Goal: Information Seeking & Learning: Learn about a topic

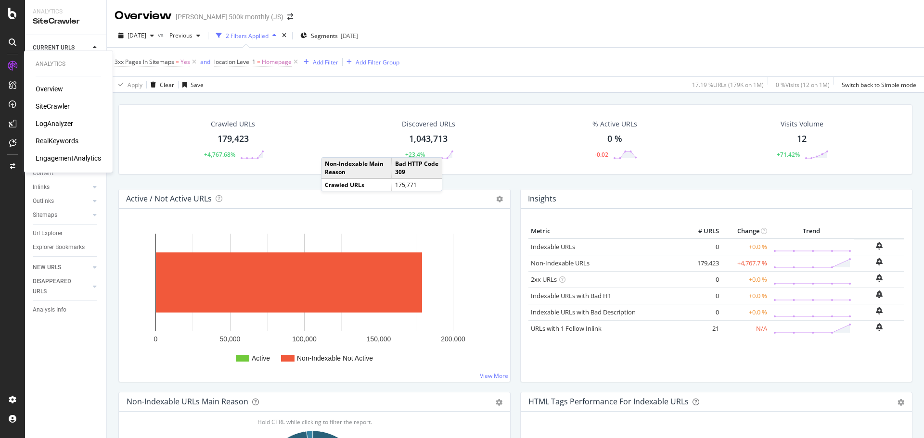
click at [63, 141] on div "RealKeywords" at bounding box center [57, 141] width 43 height 10
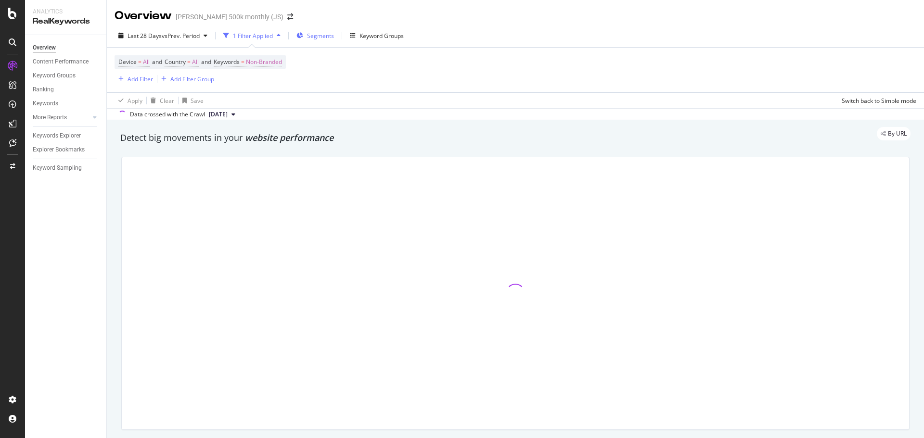
click at [308, 37] on div "Segments" at bounding box center [315, 35] width 38 height 14
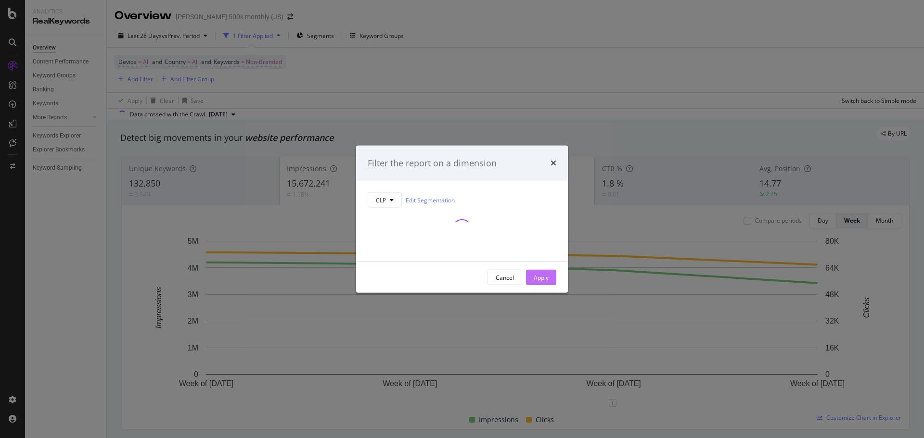
click at [547, 275] on div "Apply" at bounding box center [541, 277] width 15 height 8
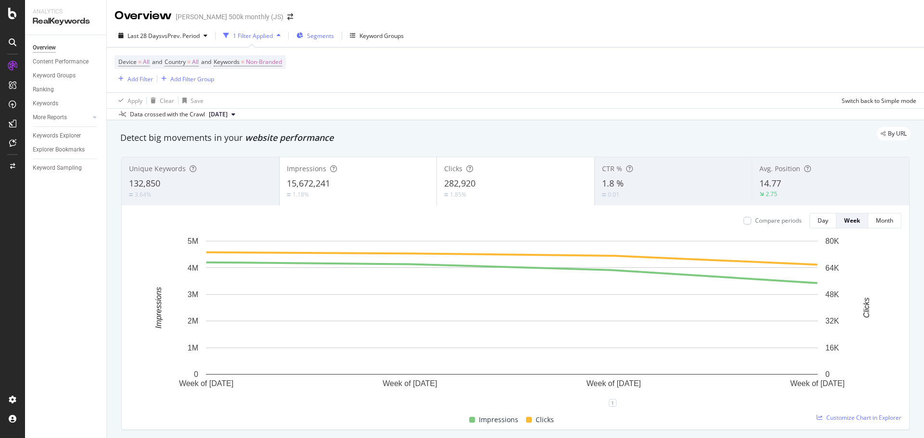
click at [318, 40] on div "Segments" at bounding box center [315, 35] width 38 height 14
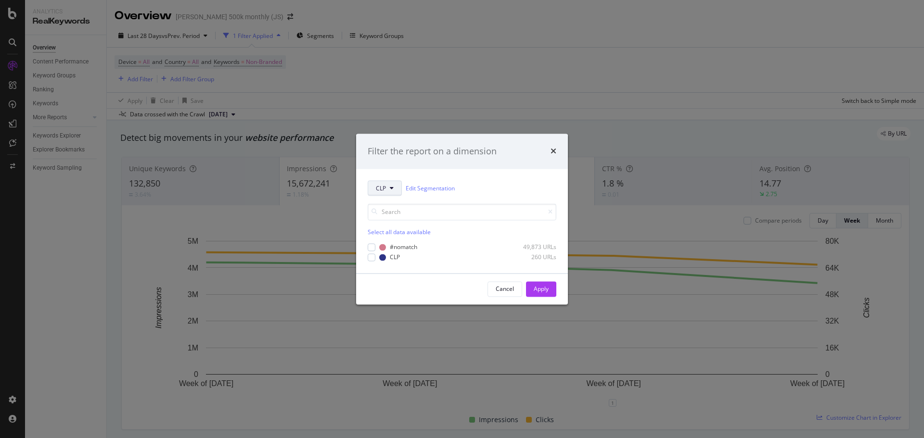
click at [385, 191] on span "CLP" at bounding box center [381, 188] width 10 height 8
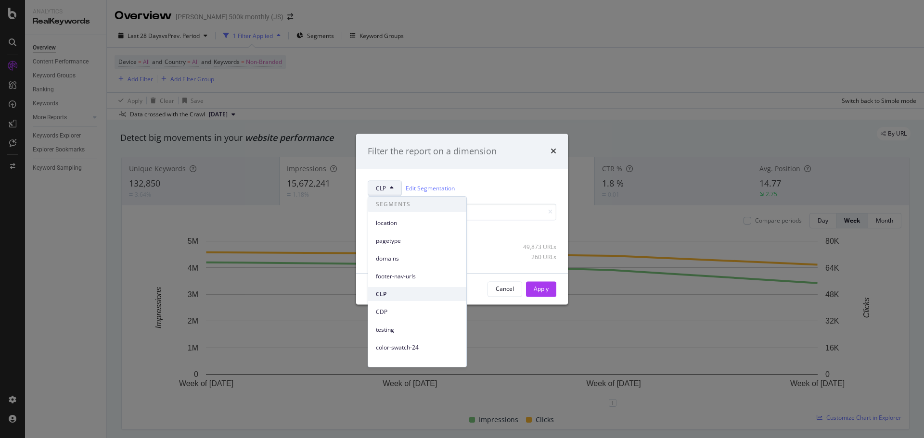
click at [386, 295] on span "CLP" at bounding box center [417, 294] width 83 height 9
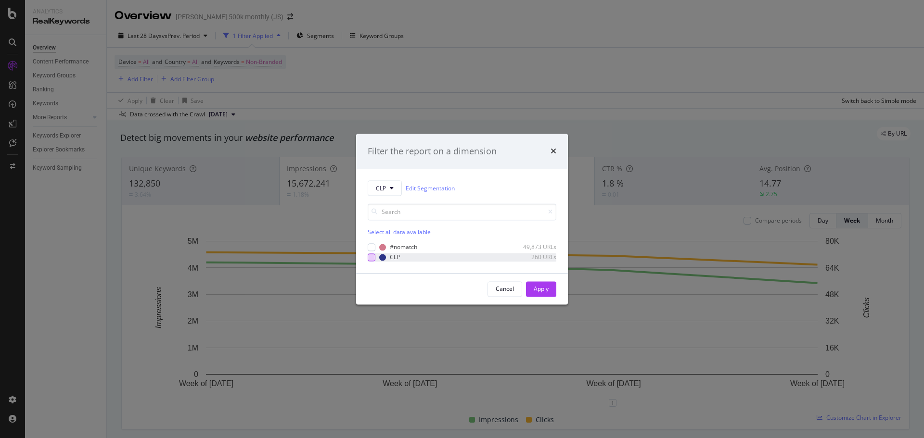
click at [371, 258] on div "modal" at bounding box center [372, 258] width 8 height 8
click at [540, 286] on div "Apply" at bounding box center [541, 289] width 15 height 8
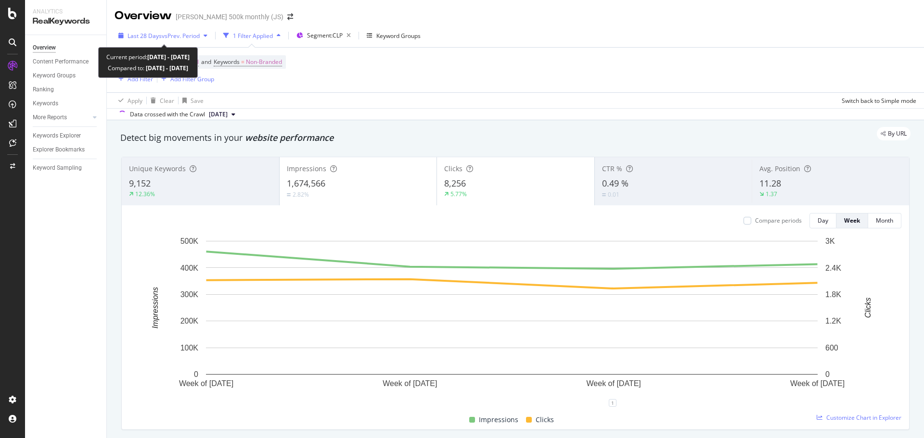
click at [179, 38] on span "vs Prev. Period" at bounding box center [181, 36] width 38 height 8
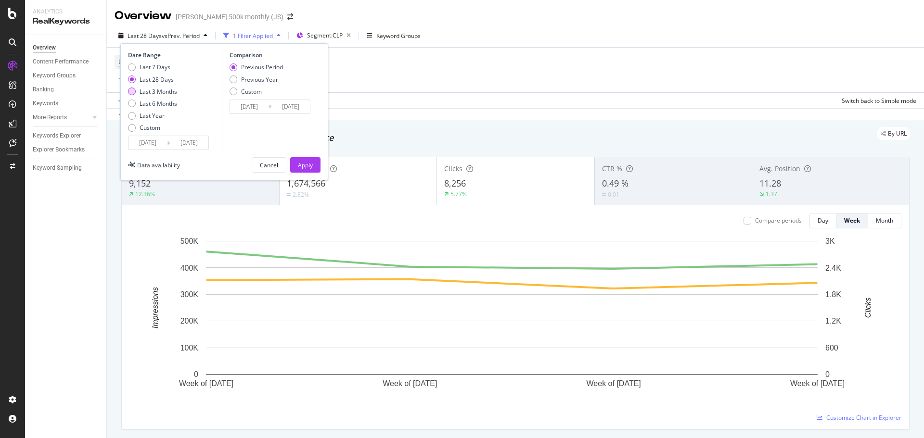
click at [151, 90] on div "Last 3 Months" at bounding box center [159, 92] width 38 height 8
type input "[DATE]"
click at [248, 82] on div "Previous Year" at bounding box center [259, 80] width 37 height 8
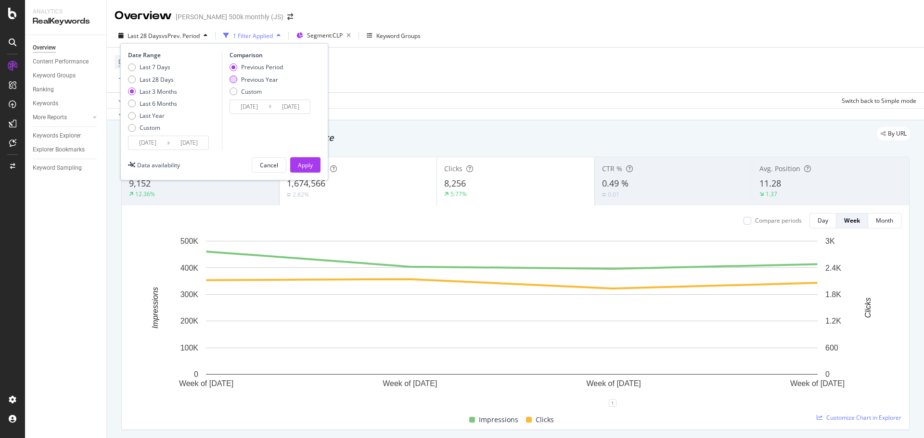
type input "[DATE]"
click at [308, 164] on div "Apply" at bounding box center [305, 165] width 15 height 8
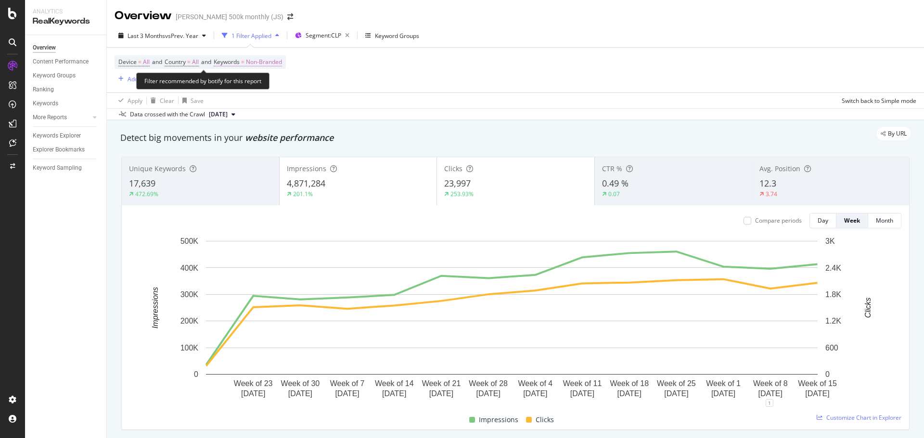
click at [269, 61] on span "Non-Branded" at bounding box center [264, 61] width 36 height 13
click at [264, 89] on div "Non-Branded" at bounding box center [253, 84] width 51 height 14
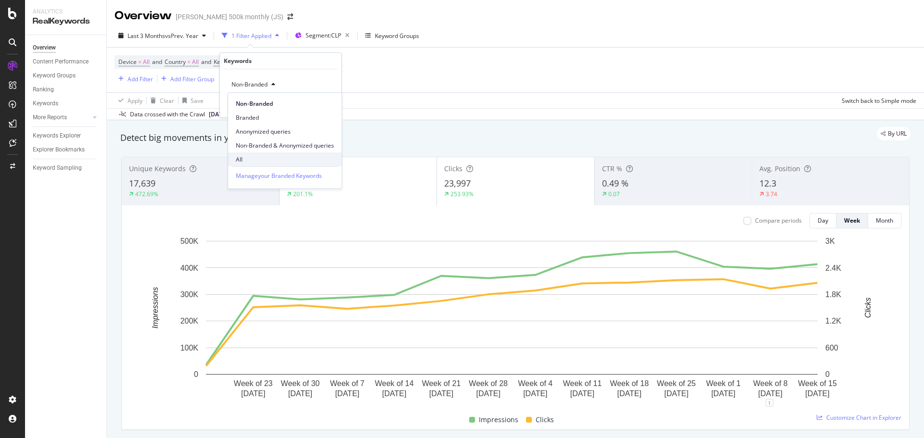
click at [249, 154] on div "All" at bounding box center [285, 160] width 114 height 14
click at [330, 105] on div "Apply" at bounding box center [326, 105] width 15 height 8
